Goal: Find specific page/section: Find specific page/section

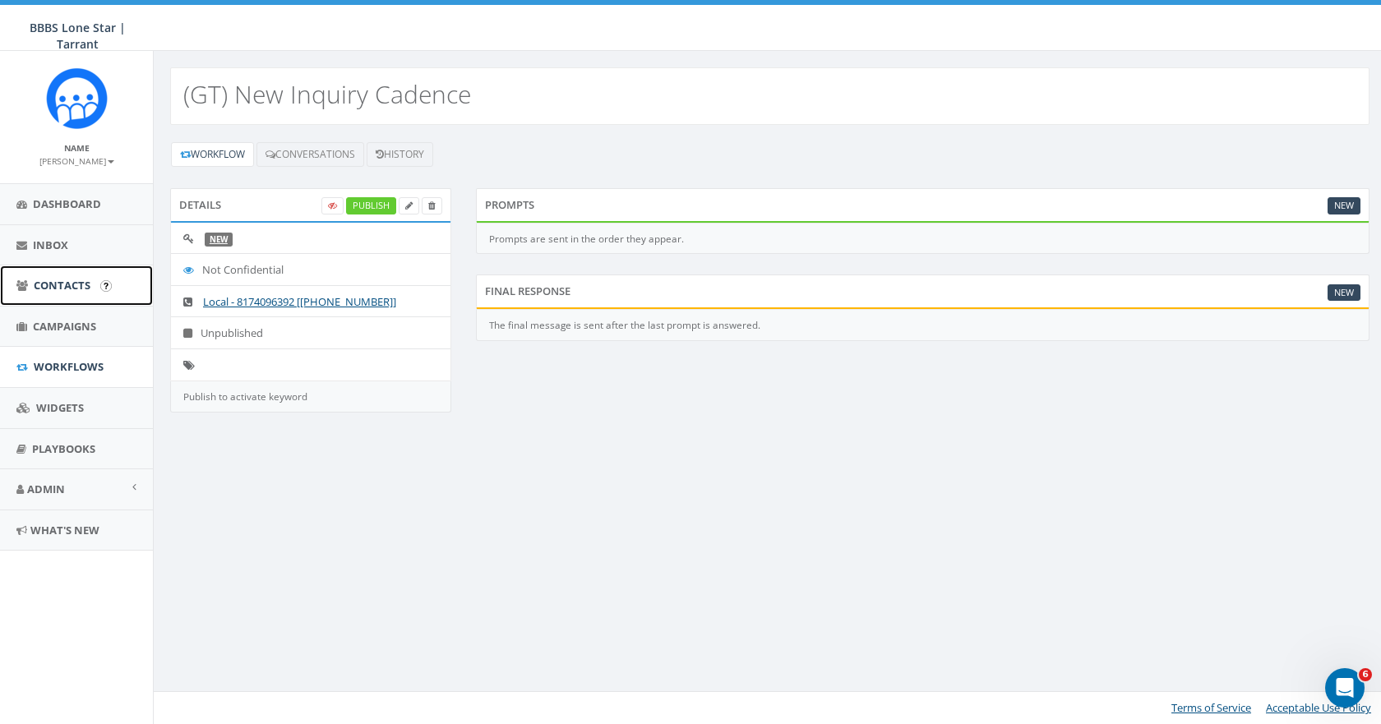
click at [71, 284] on span "Contacts" at bounding box center [62, 285] width 57 height 15
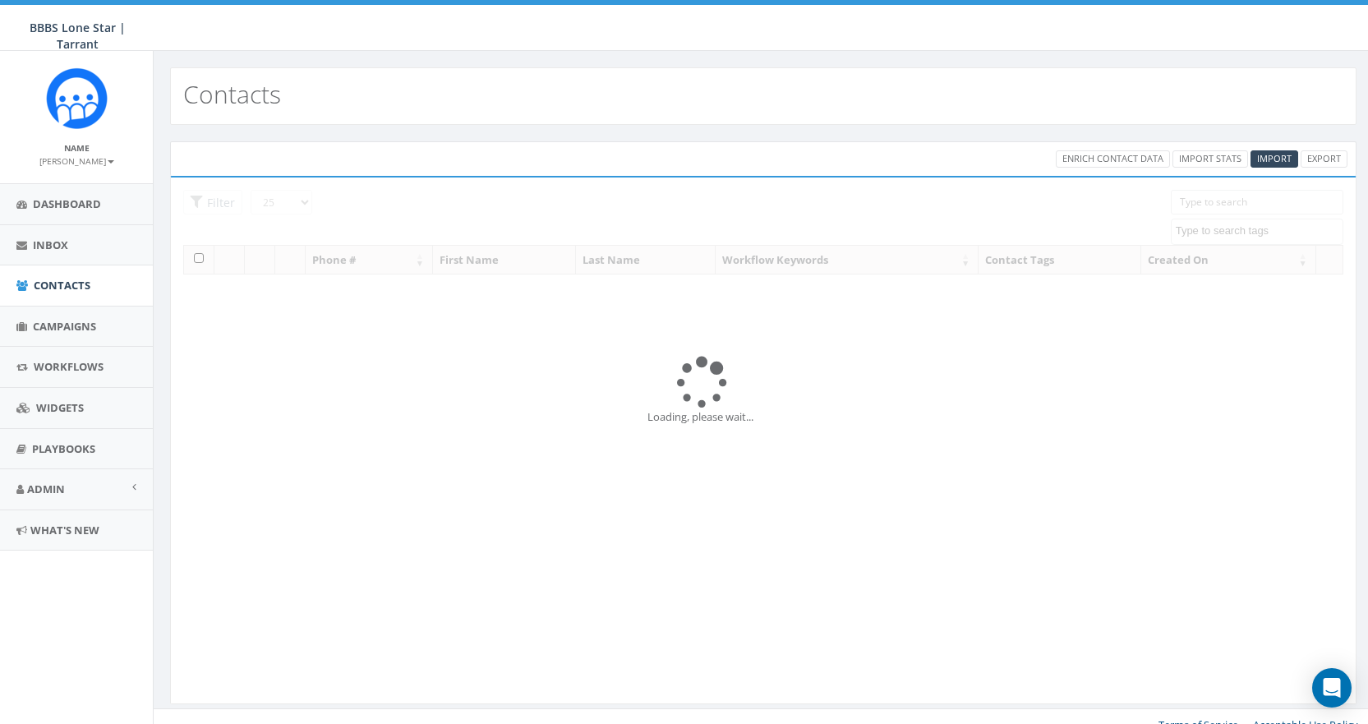
select select
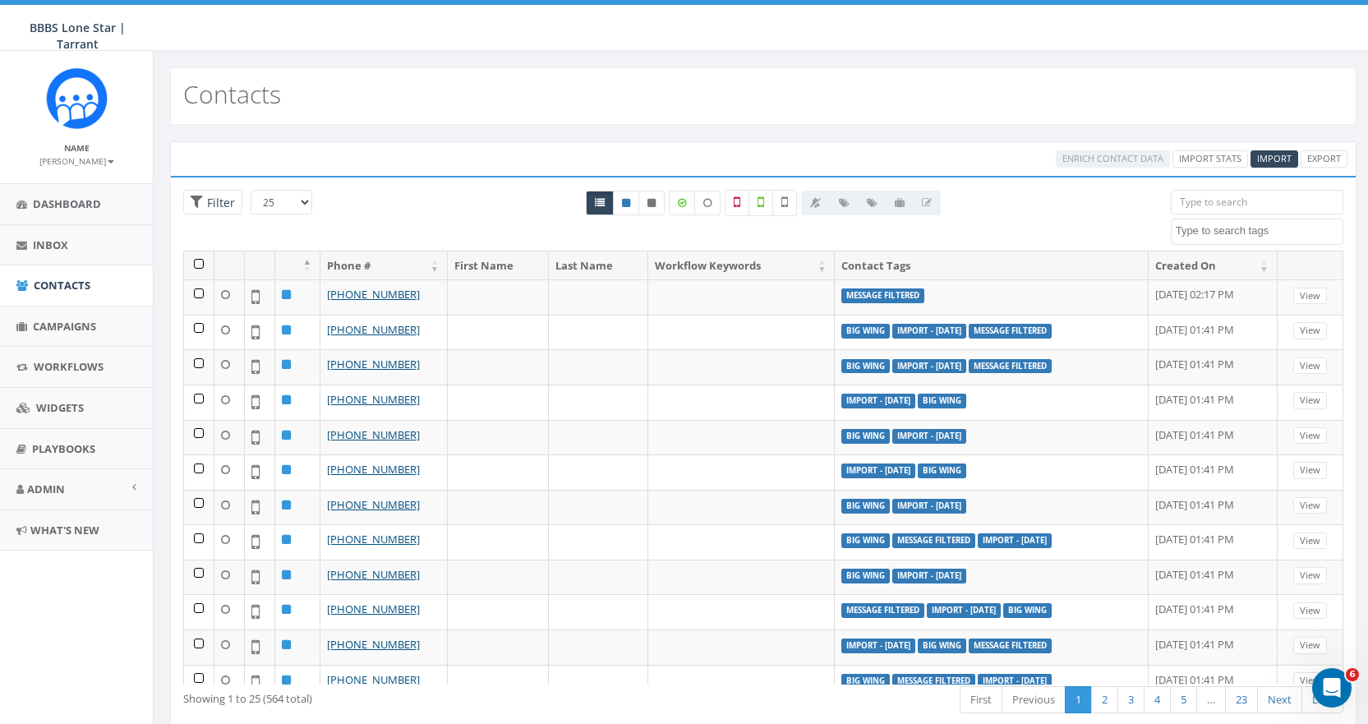
click at [1210, 203] on input "search" at bounding box center [1257, 202] width 173 height 25
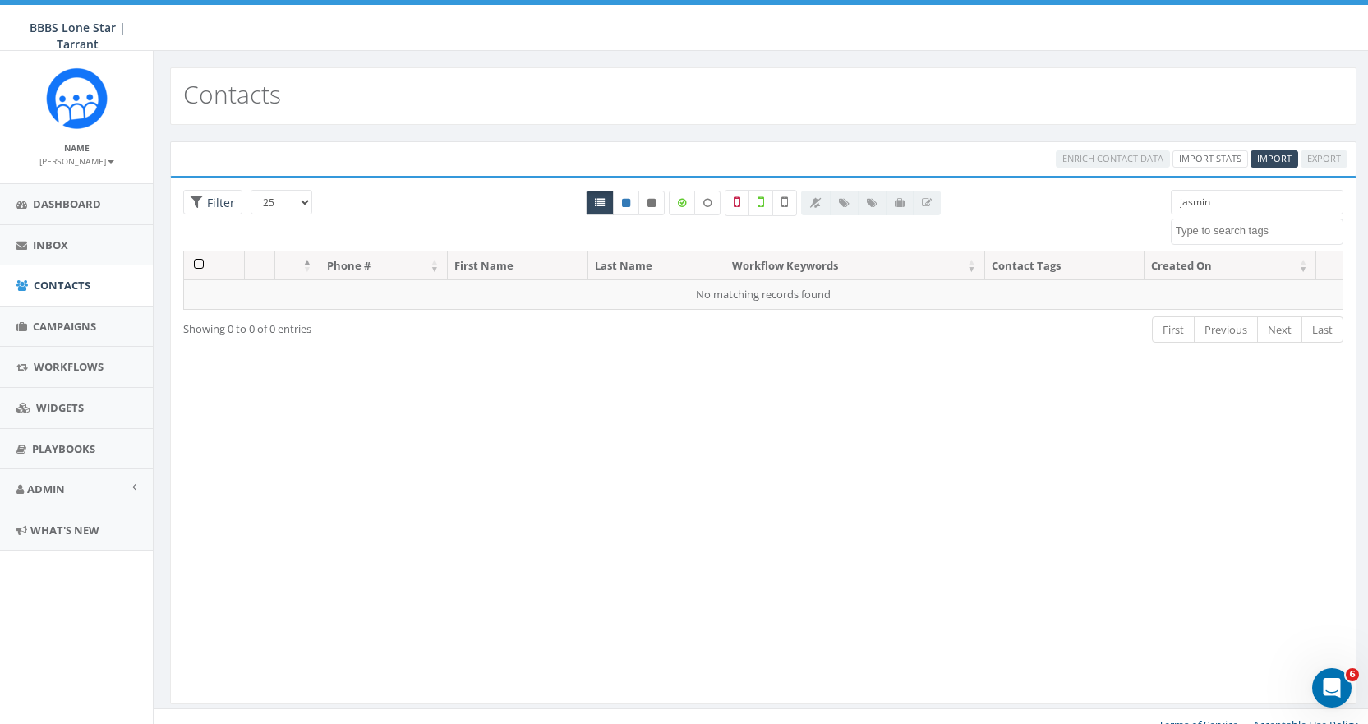
type input "jasmine"
drag, startPoint x: 1233, startPoint y: 205, endPoint x: 1137, endPoint y: 205, distance: 96.1
click at [1137, 205] on div "25 50 100 Filter All 0 contact(s) on current page All 564 contact(s) filtered j…" at bounding box center [763, 220] width 1185 height 61
type input "y"
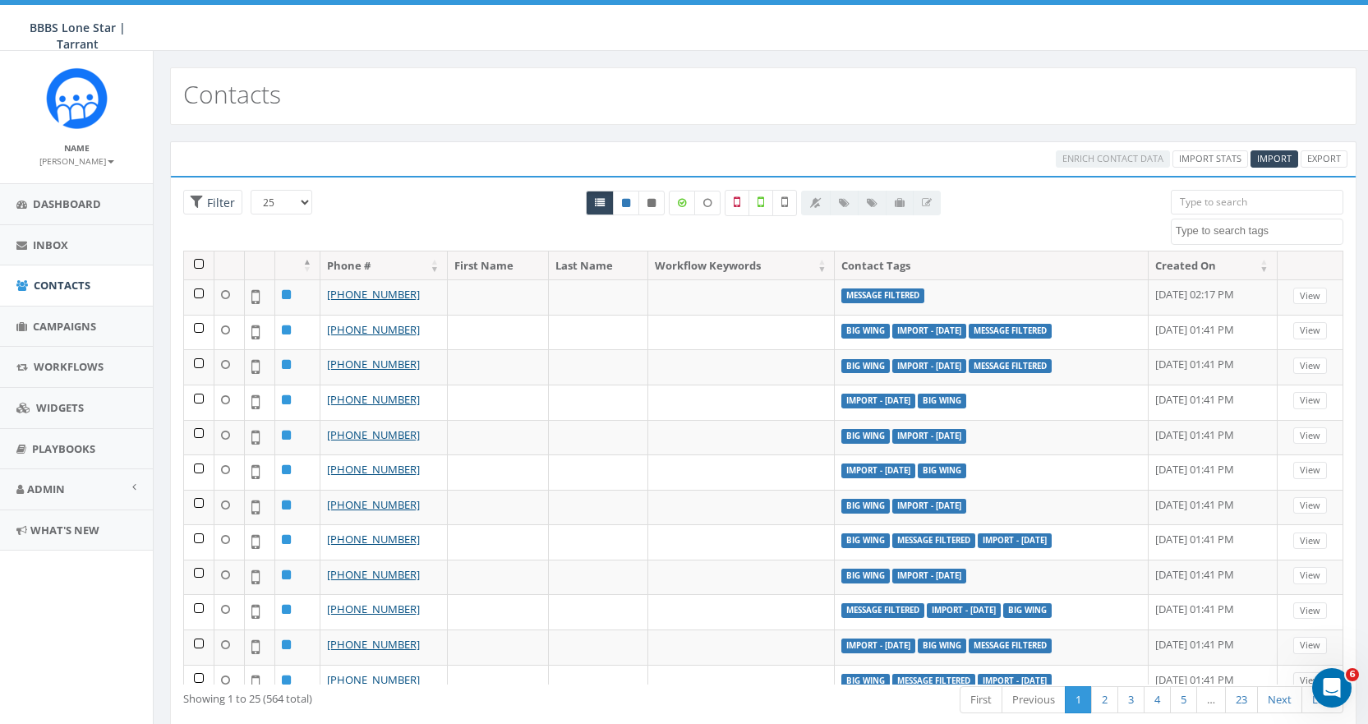
click at [1231, 204] on input "search" at bounding box center [1257, 202] width 173 height 25
paste input "[PHONE_NUMBER]"
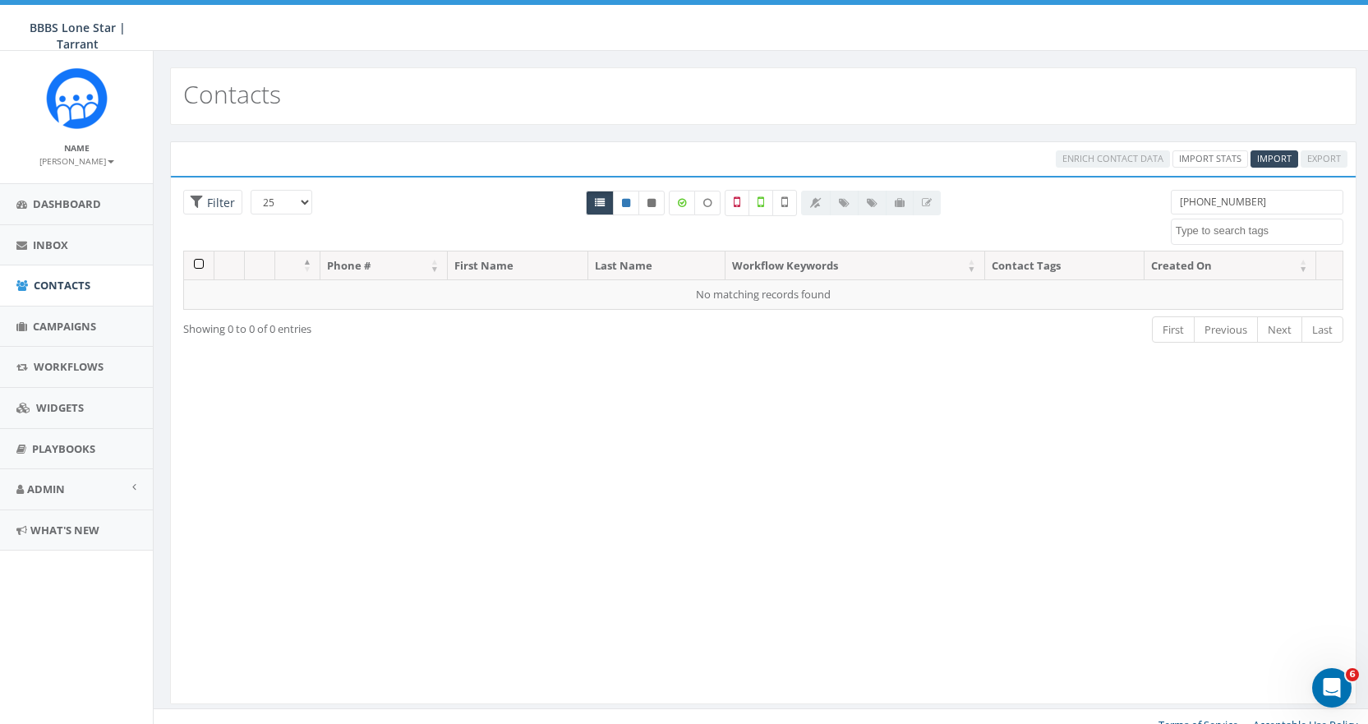
type input "[PHONE_NUMBER]"
